Goal: Task Accomplishment & Management: Use online tool/utility

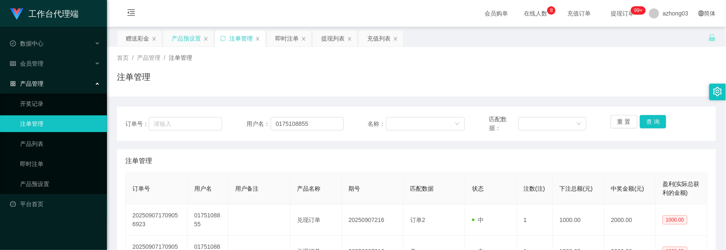
click at [196, 37] on div "产品预设置" at bounding box center [186, 39] width 29 height 16
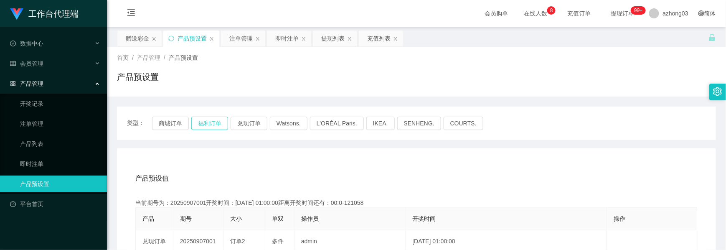
click at [206, 124] on button "福利订单" at bounding box center [209, 123] width 37 height 13
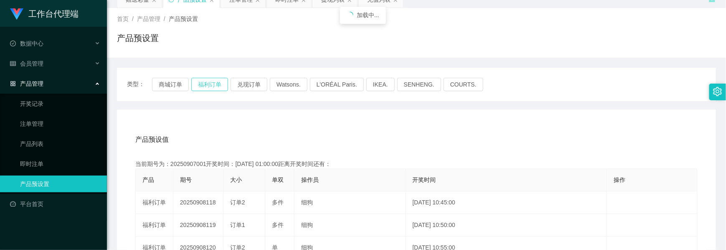
scroll to position [111, 0]
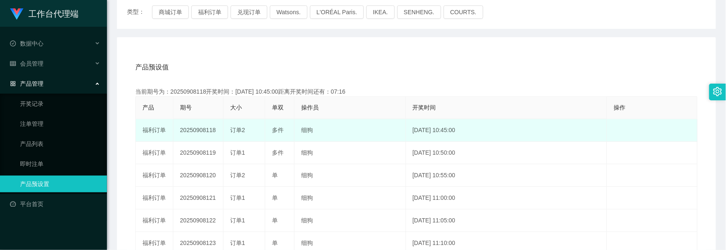
click at [198, 132] on td "20250908118" at bounding box center [198, 130] width 50 height 23
copy td "20250908118"
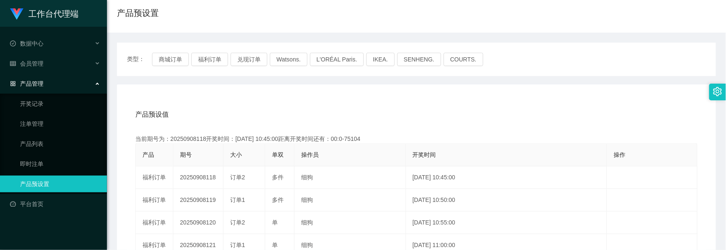
scroll to position [0, 0]
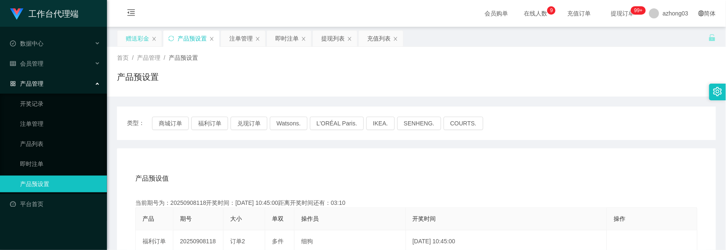
click at [144, 43] on div "赠送彩金" at bounding box center [137, 39] width 23 height 16
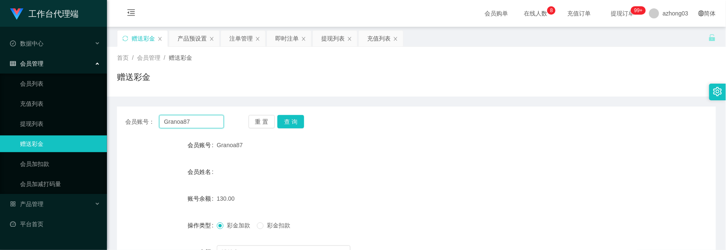
drag, startPoint x: 196, startPoint y: 122, endPoint x: 99, endPoint y: 112, distance: 96.6
click at [99, 112] on section "工作台代理端 数据中心 会员管理 会员列表 充值列表 提现列表 赠送彩金 会员加扣款 会员加减打码量 产品管理 开奖记录 注单管理 产品列表 即时注单 产品预…" at bounding box center [363, 172] width 726 height 344
paste input "016905563"
click at [296, 120] on button "查 询" at bounding box center [290, 121] width 27 height 13
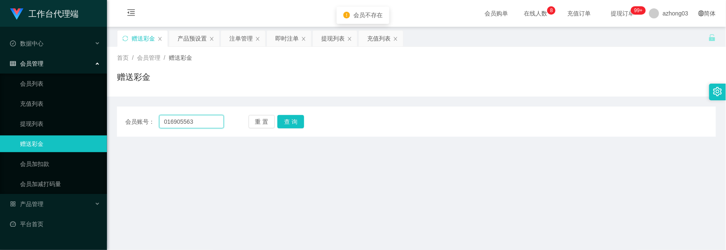
click at [165, 121] on input "016905563" at bounding box center [191, 121] width 65 height 13
click at [286, 122] on button "查 询" at bounding box center [290, 121] width 27 height 13
click at [286, 122] on div "重 置 查 询" at bounding box center [298, 121] width 99 height 13
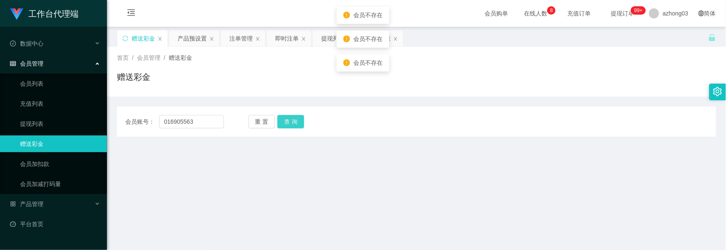
click at [286, 122] on button "查 询" at bounding box center [290, 121] width 27 height 13
click at [286, 122] on div "重 置 查 询" at bounding box center [298, 121] width 99 height 13
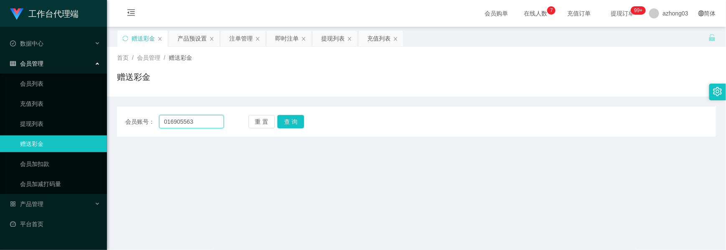
drag, startPoint x: 196, startPoint y: 122, endPoint x: 137, endPoint y: 122, distance: 58.5
click at [137, 122] on div "会员账号： 016905563" at bounding box center [174, 121] width 99 height 13
paste input "4"
type input "0169045563"
click at [295, 119] on button "查 询" at bounding box center [290, 121] width 27 height 13
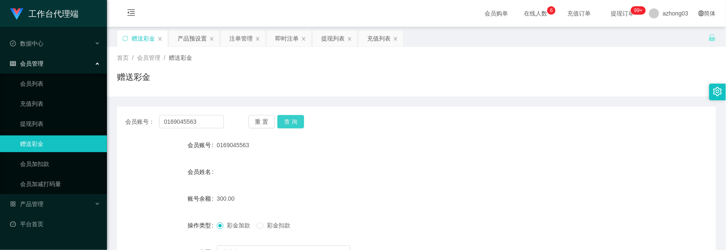
click at [294, 122] on button "查 询" at bounding box center [290, 121] width 27 height 13
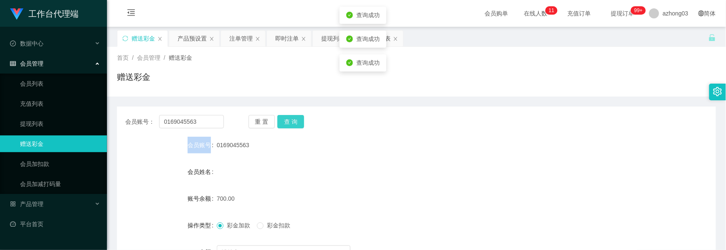
click at [294, 122] on div "重 置 查 询" at bounding box center [298, 121] width 99 height 13
click at [348, 0] on html "工作台代理端 数据中心 会员管理 会员列表 充值列表 提现列表 赠送彩金 会员加扣款 会员加减打码量 产品管理 开奖记录 注单管理 产品列表 即时注单 产品预…" at bounding box center [363, 125] width 726 height 250
